Goal: Task Accomplishment & Management: Manage account settings

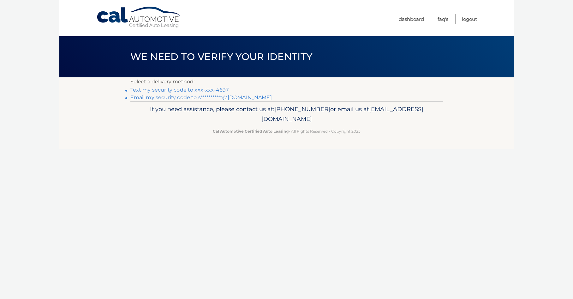
click at [181, 92] on link "Text my security code to xxx-xxx-4697" at bounding box center [179, 90] width 98 height 6
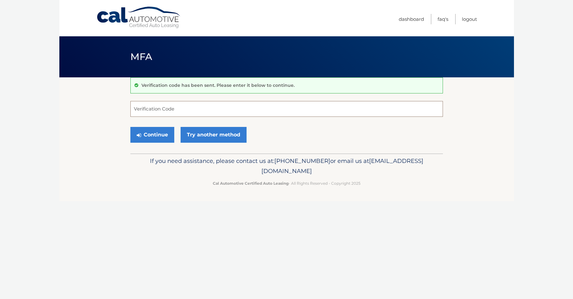
click at [176, 108] on input "Verification Code" at bounding box center [286, 109] width 313 height 16
type input "461939"
click at [130, 127] on button "Continue" at bounding box center [152, 135] width 44 height 16
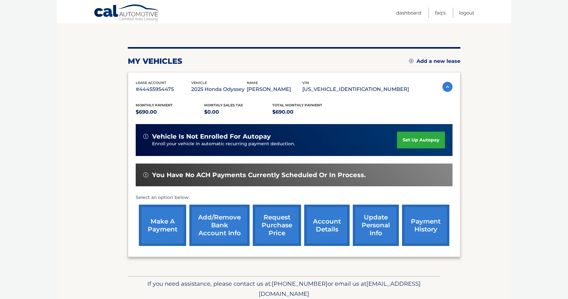
scroll to position [63, 0]
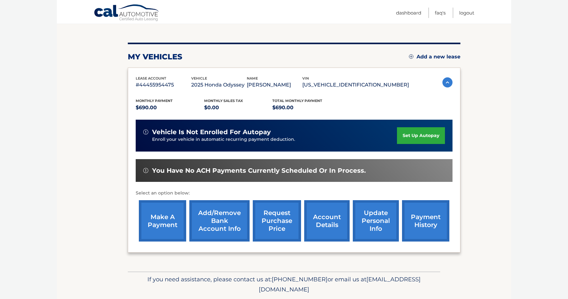
click at [156, 222] on link "make a payment" at bounding box center [162, 220] width 47 height 41
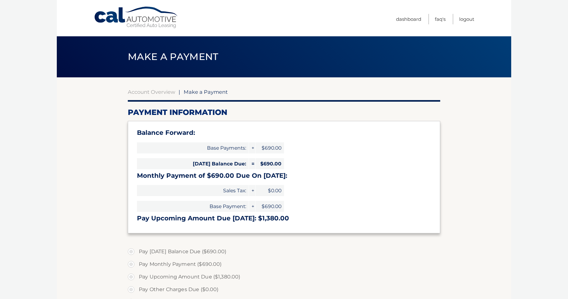
select select "ODEwNGM2YTUtNzllYy00NDBmLWFkYjEtZTYwN2I2N2EwMWVh"
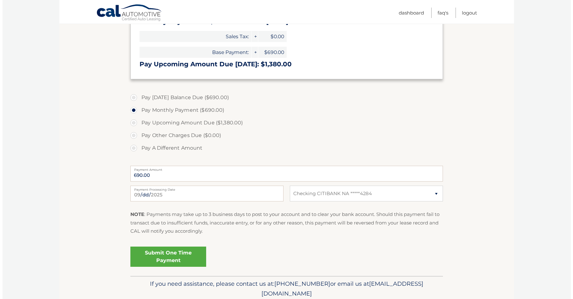
scroll to position [158, 0]
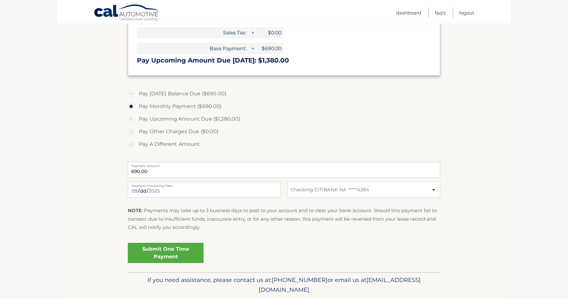
click at [161, 252] on link "Submit One Time Payment" at bounding box center [166, 253] width 76 height 20
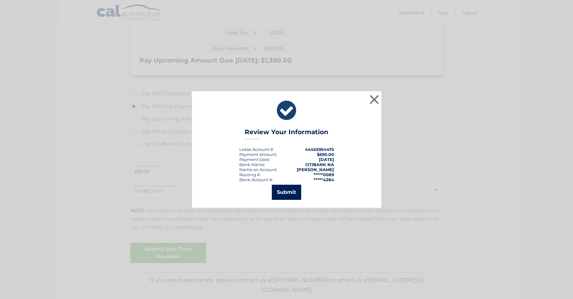
click at [285, 193] on button "Submit" at bounding box center [286, 192] width 29 height 15
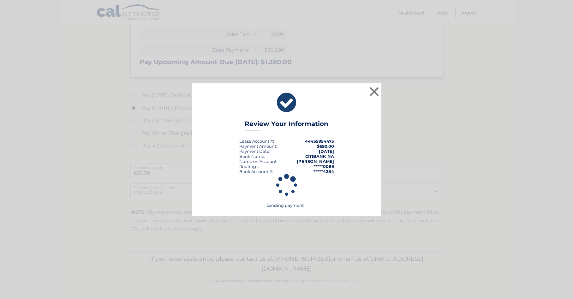
scroll to position [156, 0]
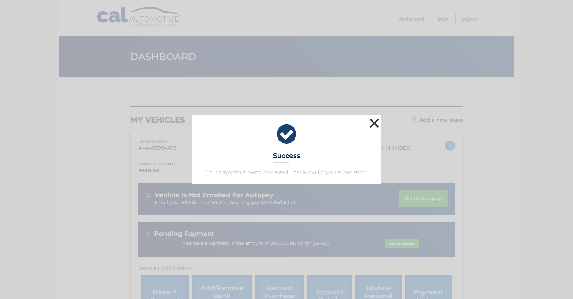
click at [373, 122] on button "×" at bounding box center [374, 123] width 13 height 13
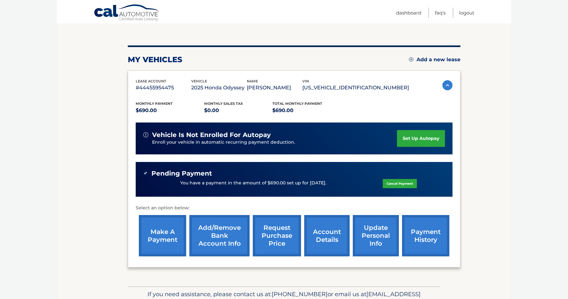
scroll to position [63, 0]
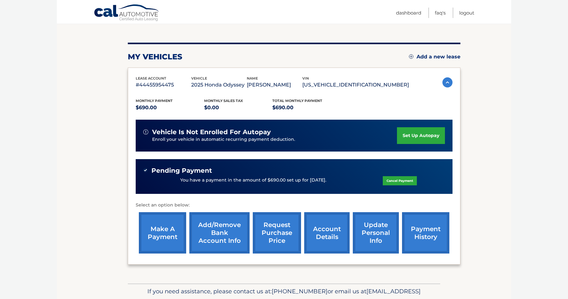
click at [549, 153] on body "Cal Automotive Menu Dashboard FAQ's Logout" at bounding box center [284, 86] width 568 height 299
click at [525, 119] on body "Cal Automotive Menu Dashboard FAQ's Logout" at bounding box center [284, 86] width 568 height 299
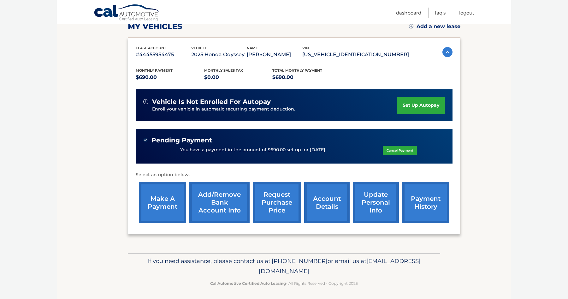
scroll to position [96, 0]
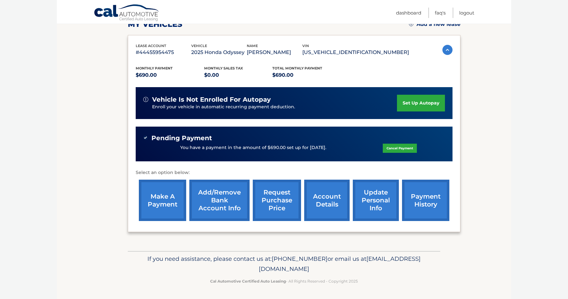
click at [528, 180] on body "Cal Automotive Menu Dashboard FAQ's Logout" at bounding box center [284, 53] width 568 height 299
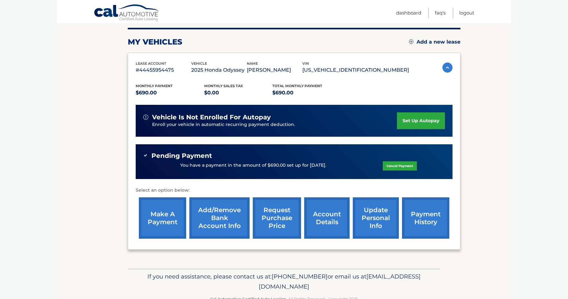
scroll to position [64, 0]
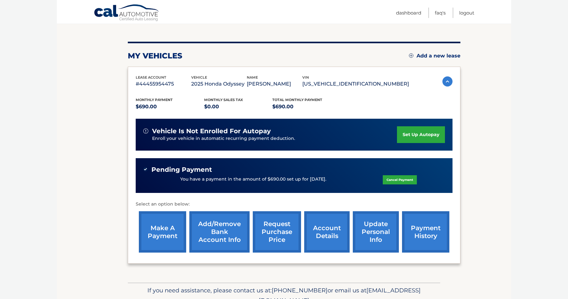
click at [424, 138] on link "set up autopay" at bounding box center [421, 134] width 48 height 17
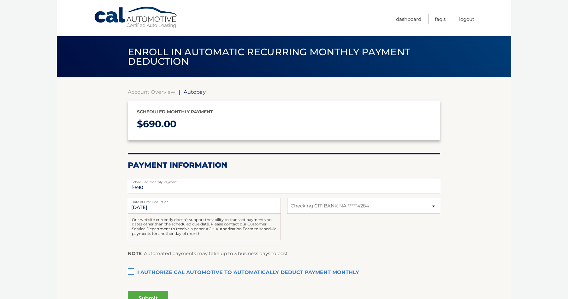
select select "ODEwNGM2YTUtNzllYy00NDBmLWFkYjEtZTYwN2I2N2EwMWVh"
click at [142, 208] on input "[DATE]" at bounding box center [204, 206] width 153 height 16
click at [413, 19] on link "Dashboard" at bounding box center [408, 19] width 25 height 10
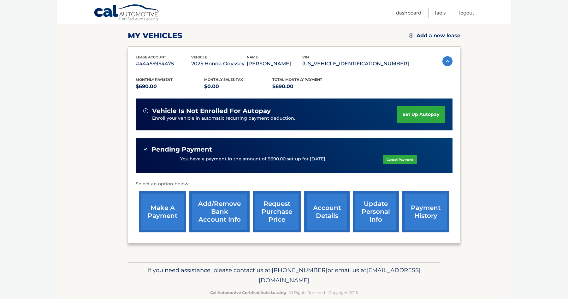
scroll to position [95, 0]
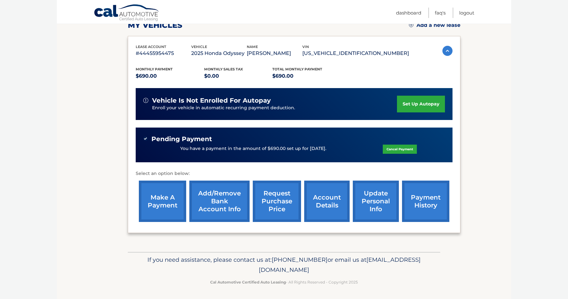
click at [534, 204] on html "Cal Automotive Menu Dashboard FAQ's Logout" at bounding box center [284, 54] width 568 height 299
click at [535, 204] on html "Cal Automotive Menu Dashboard FAQ's Logout" at bounding box center [284, 54] width 568 height 299
click at [534, 126] on body "Cal Automotive Menu Dashboard FAQ's Logout" at bounding box center [284, 54] width 568 height 299
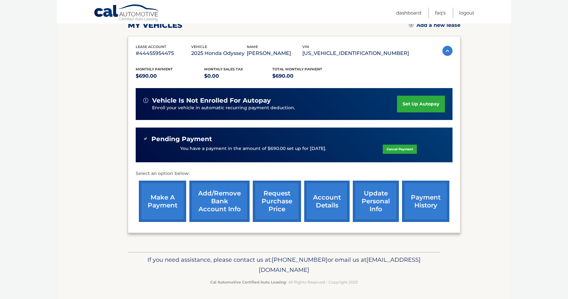
click at [549, 179] on body "Cal Automotive Menu Dashboard FAQ's Logout" at bounding box center [284, 54] width 568 height 299
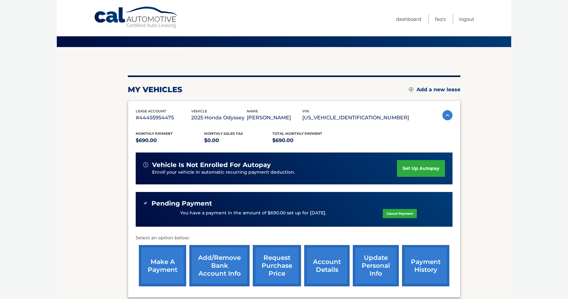
scroll to position [0, 0]
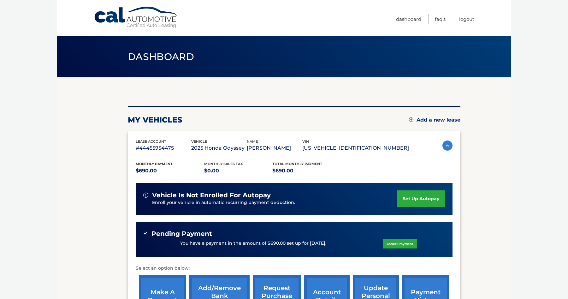
click at [544, 172] on body "Cal Automotive Menu Dashboard FAQ's Logout" at bounding box center [284, 149] width 568 height 299
click at [462, 15] on link "Logout" at bounding box center [466, 19] width 15 height 10
